Goal: Find specific page/section

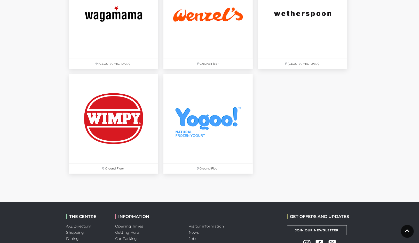
scroll to position [1783, 0]
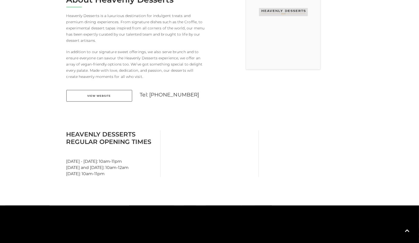
scroll to position [103, 0]
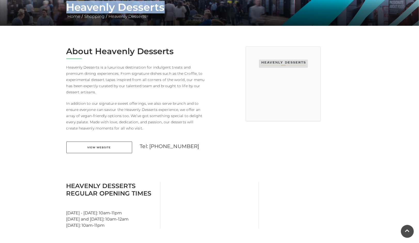
drag, startPoint x: 68, startPoint y: 6, endPoint x: 180, endPoint y: 10, distance: 112.0
click at [180, 10] on h1 "Heavenly Desserts" at bounding box center [209, 7] width 287 height 12
copy h1 "Heavenly Desserts"
